Goal: Find specific page/section: Find specific page/section

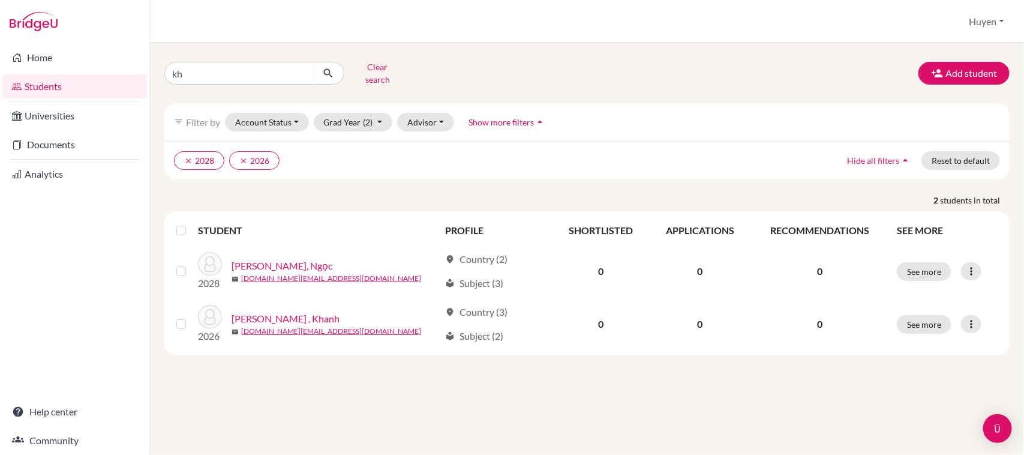
type input "k"
type input "uyen nhu"
click button "submit" at bounding box center [328, 73] width 32 height 23
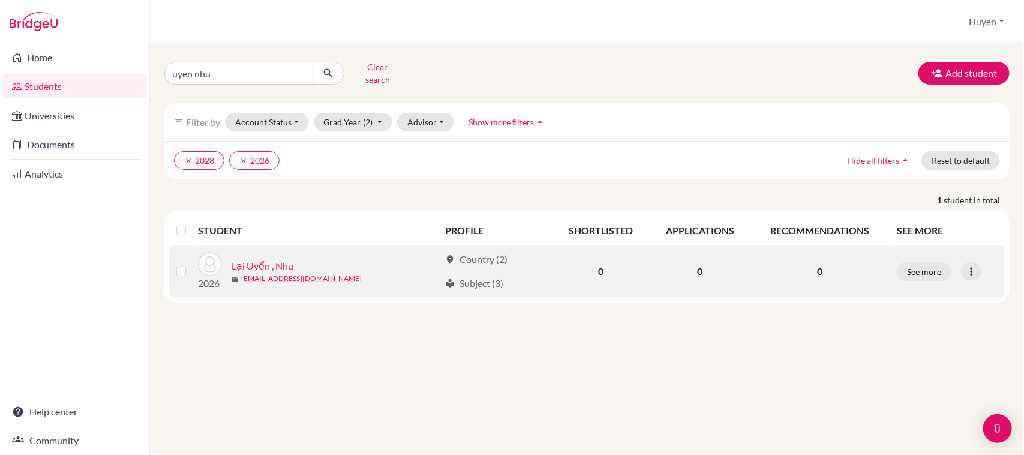
click at [278, 258] on link "Lại Uyển , Nhu" at bounding box center [262, 265] width 62 height 14
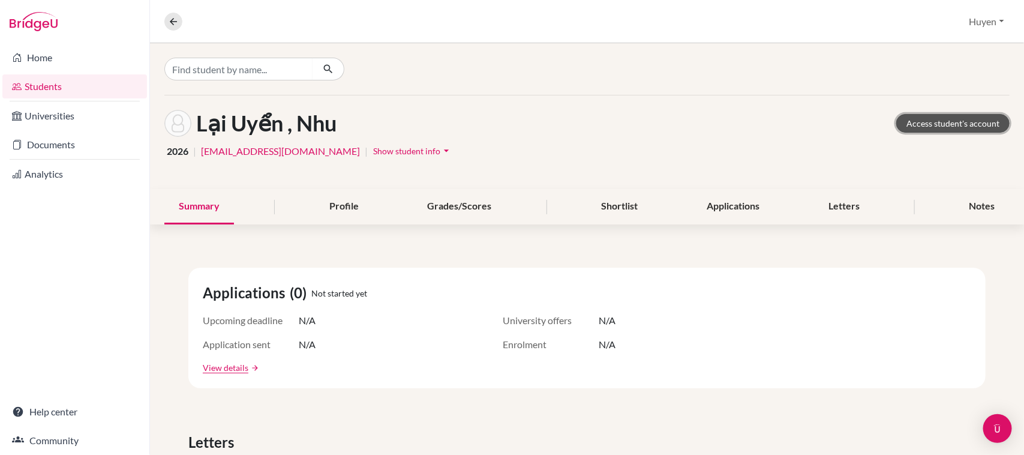
click at [931, 123] on link "Access student's account" at bounding box center [952, 123] width 113 height 19
